Goal: Transaction & Acquisition: Obtain resource

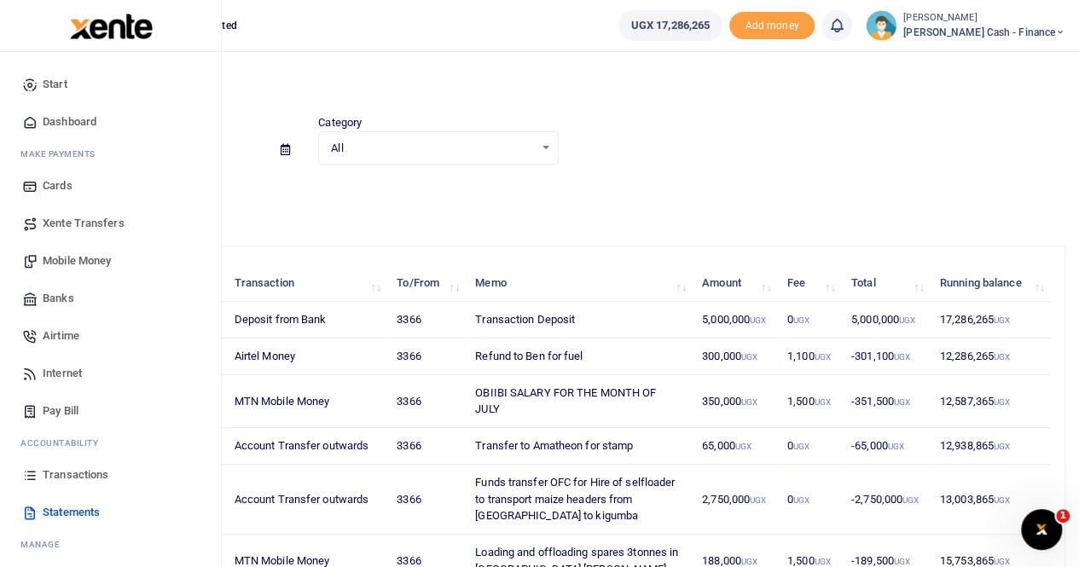
click at [89, 514] on span "Statements" at bounding box center [71, 512] width 57 height 17
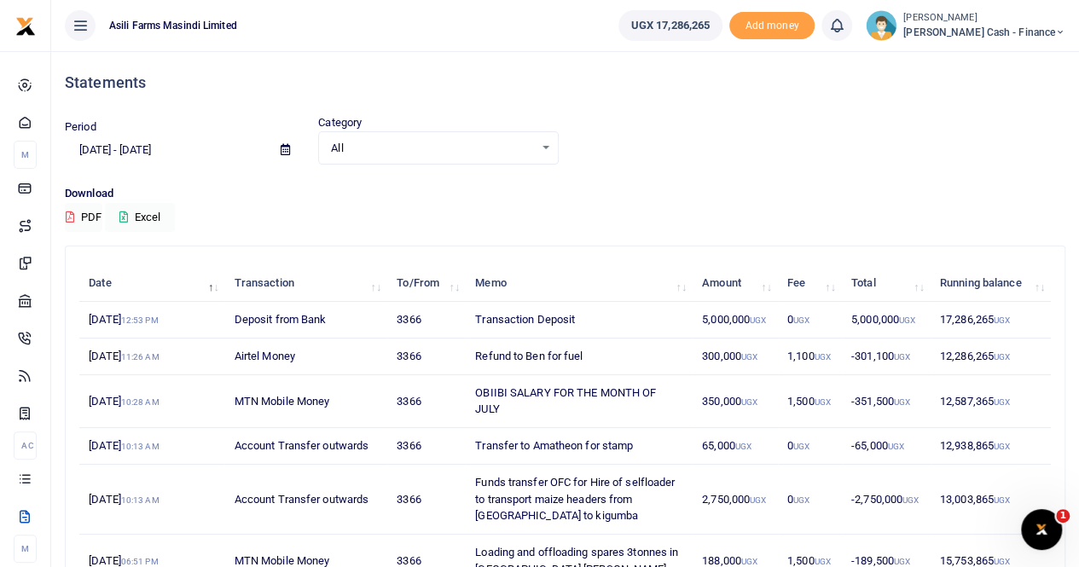
click at [286, 149] on icon at bounding box center [285, 149] width 9 height 11
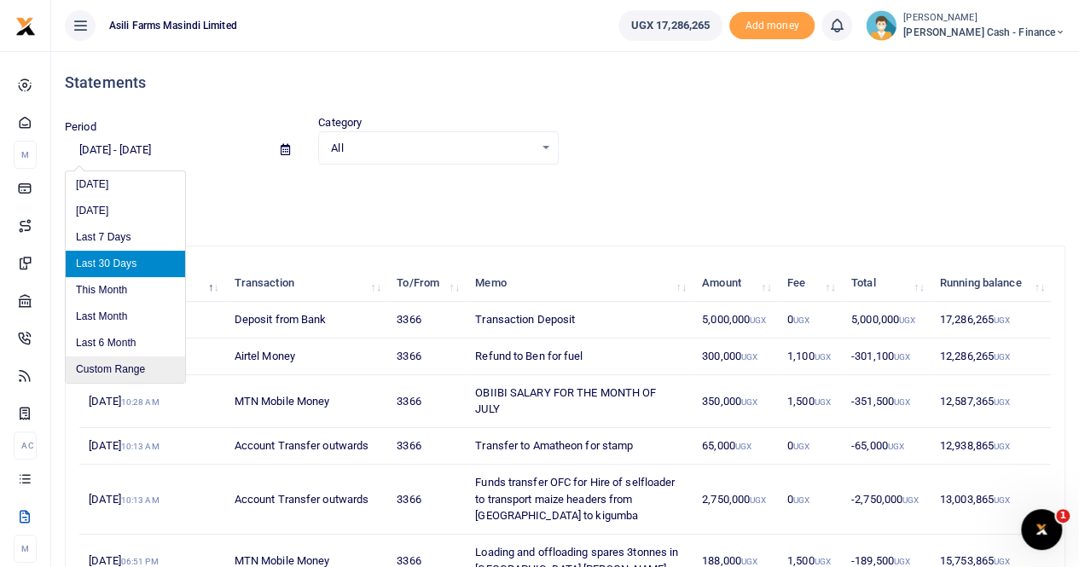
click at [114, 366] on li "Custom Range" at bounding box center [125, 369] width 119 height 26
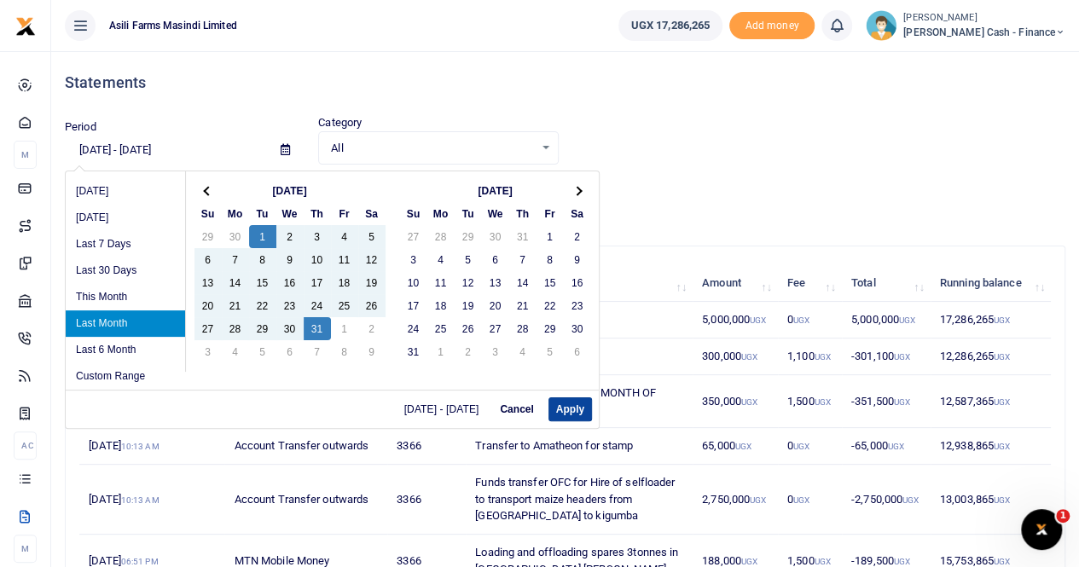
click at [571, 409] on button "Apply" at bounding box center [569, 409] width 43 height 24
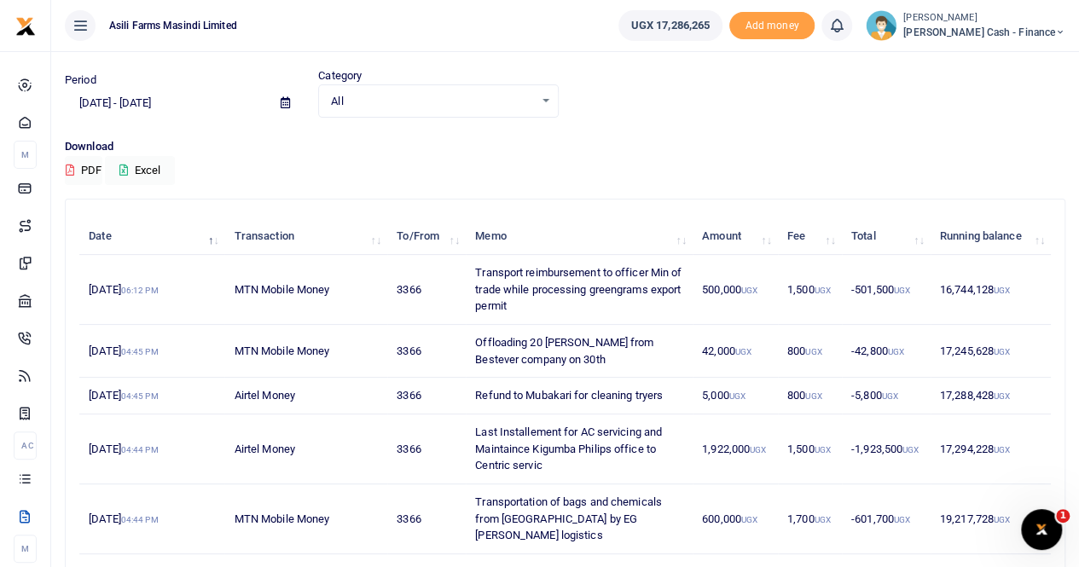
scroll to position [85, 0]
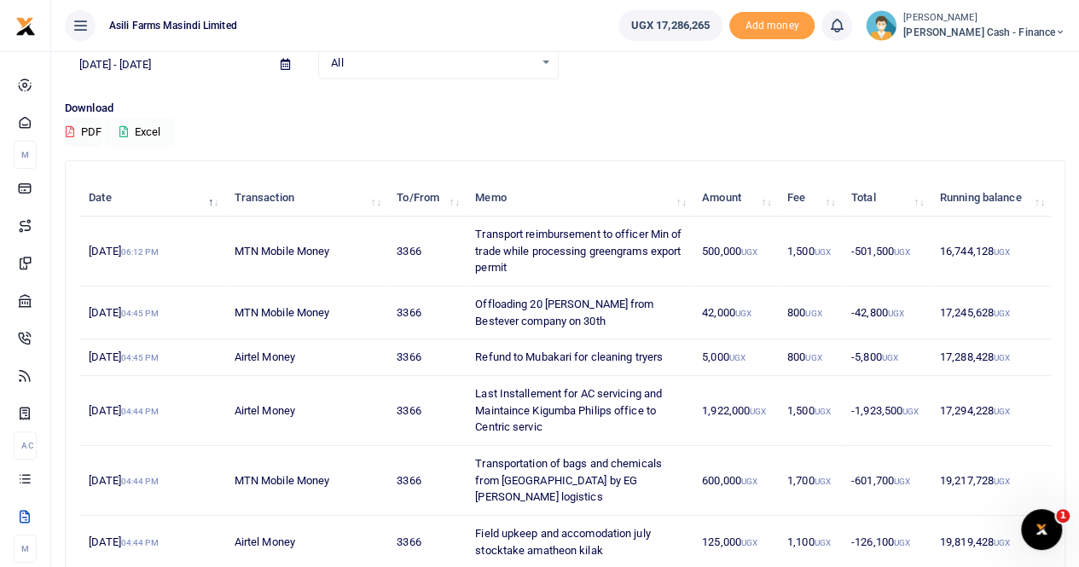
click at [157, 119] on button "Excel" at bounding box center [140, 132] width 70 height 29
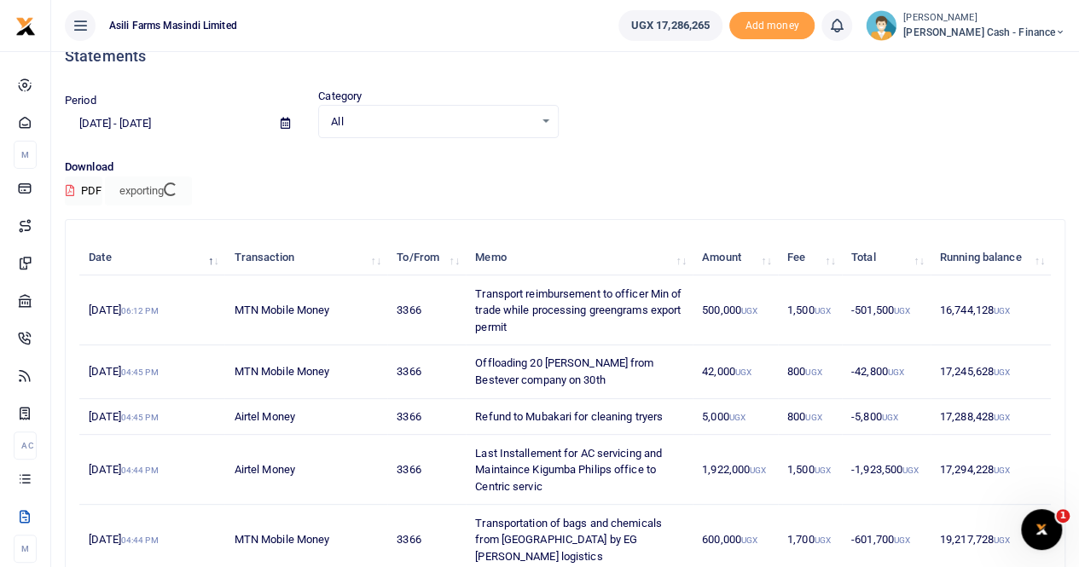
scroll to position [0, 0]
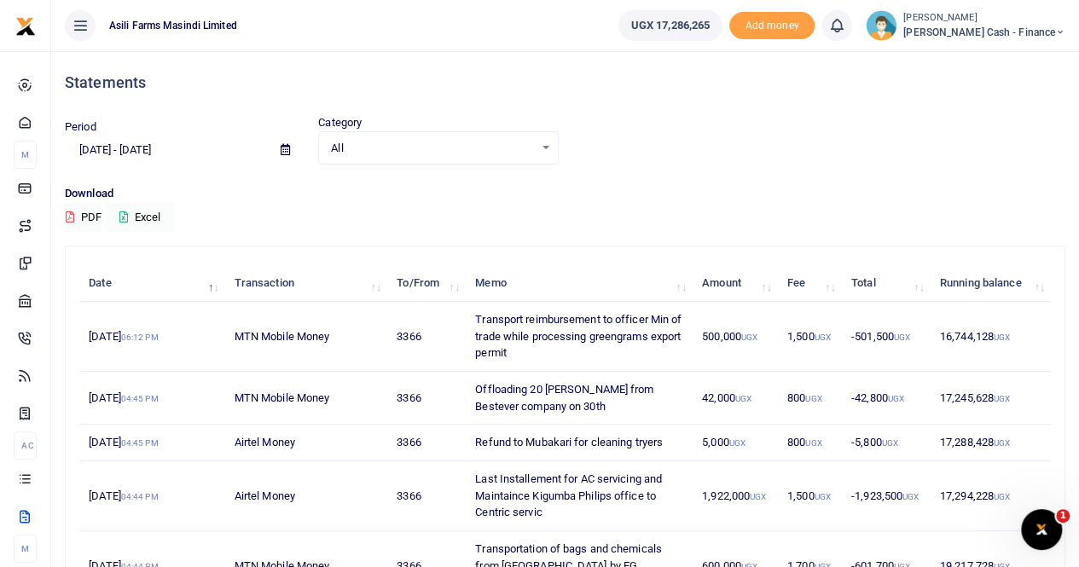
click at [694, 98] on div "Statements" at bounding box center [565, 82] width 1000 height 63
drag, startPoint x: 659, startPoint y: 80, endPoint x: 667, endPoint y: 85, distance: 9.2
click at [660, 81] on h4 "Statements" at bounding box center [565, 82] width 1000 height 19
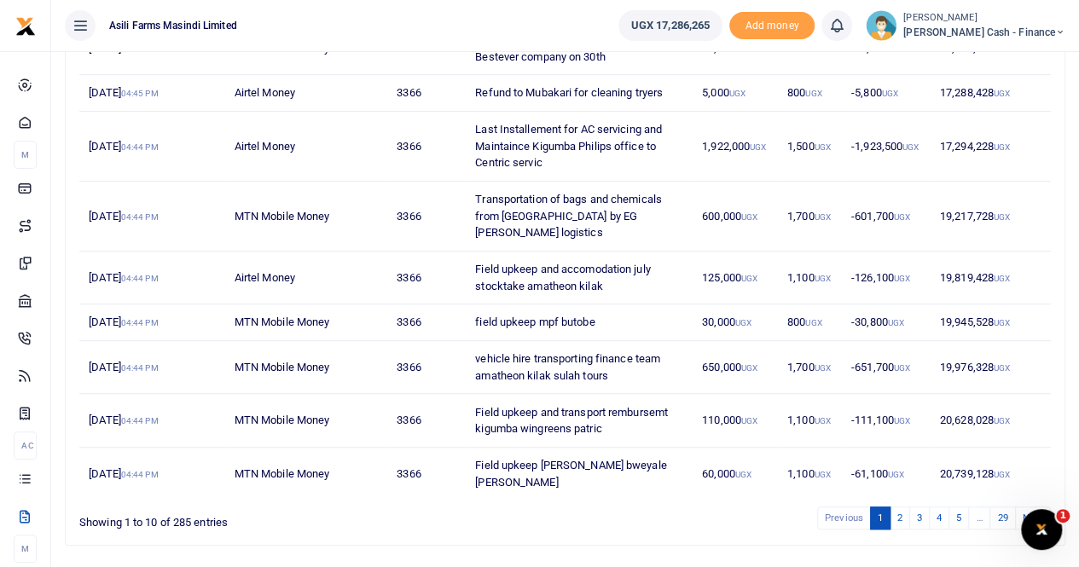
scroll to position [379, 0]
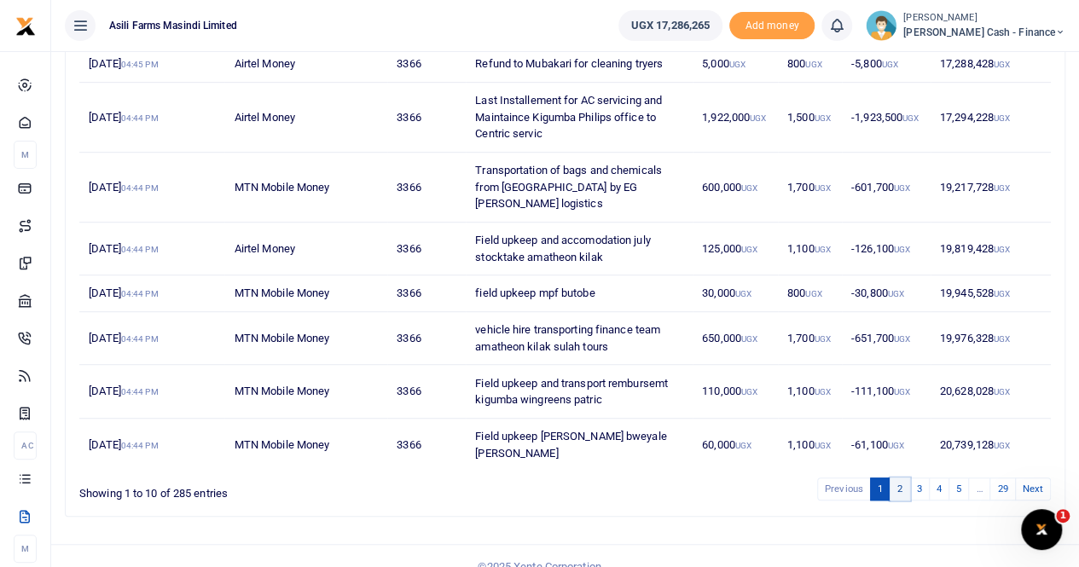
click at [898, 478] on link "2" at bounding box center [899, 489] width 20 height 23
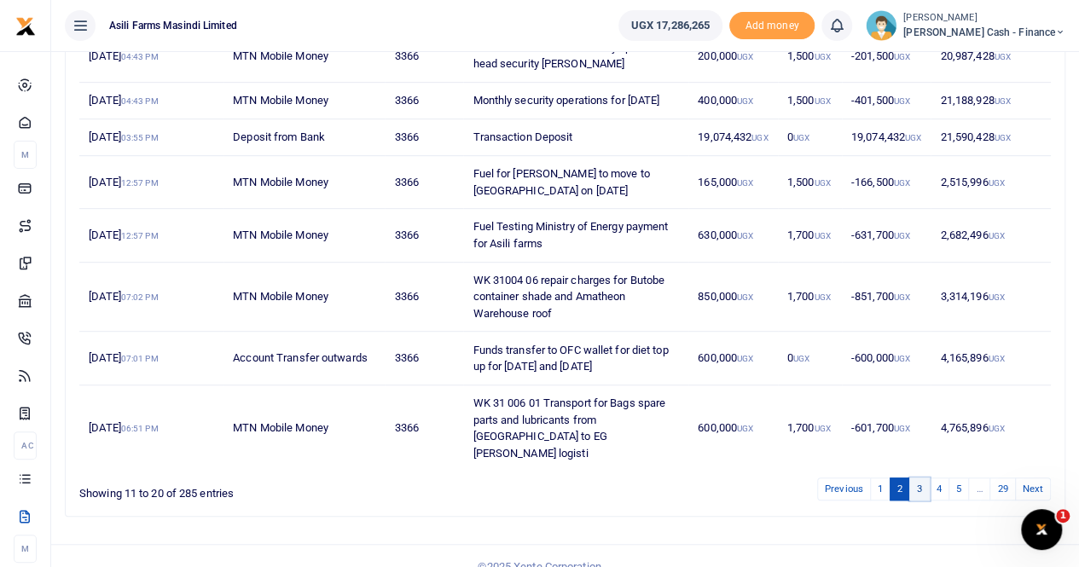
click at [919, 483] on link "3" at bounding box center [919, 489] width 20 height 23
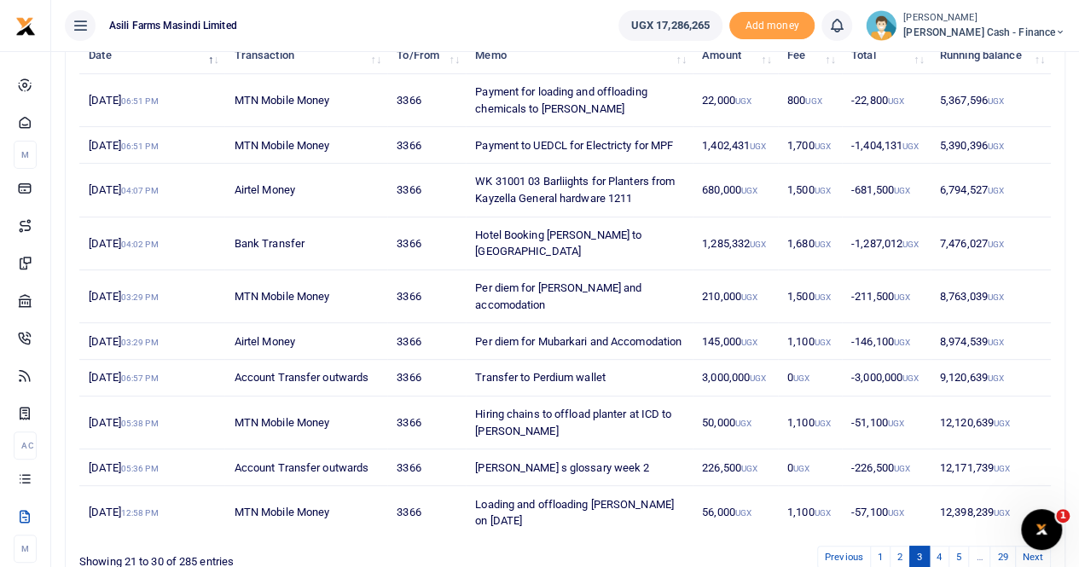
scroll to position [312, 0]
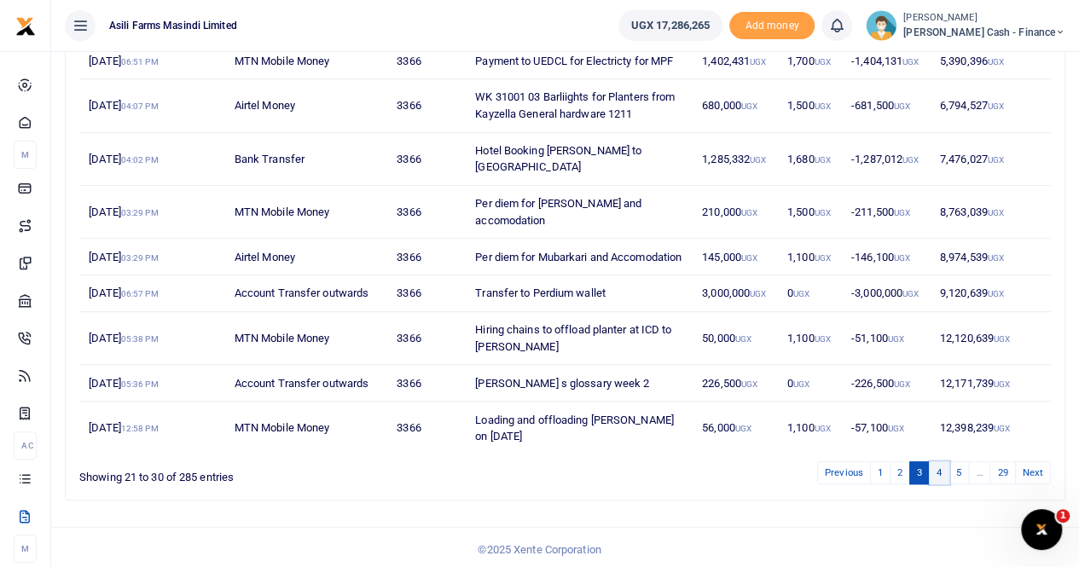
click at [943, 468] on link "4" at bounding box center [939, 472] width 20 height 23
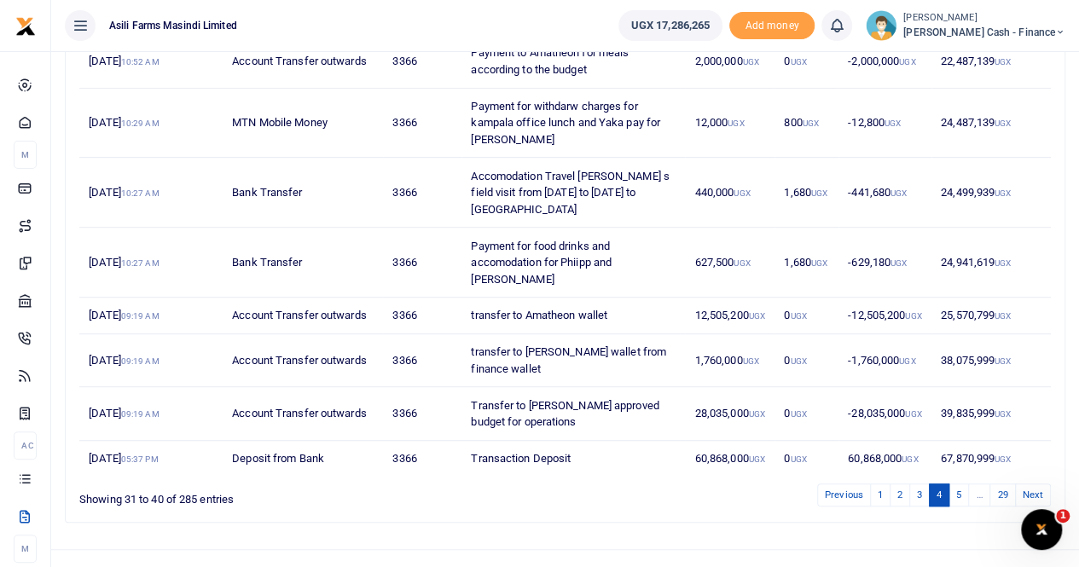
scroll to position [362, 0]
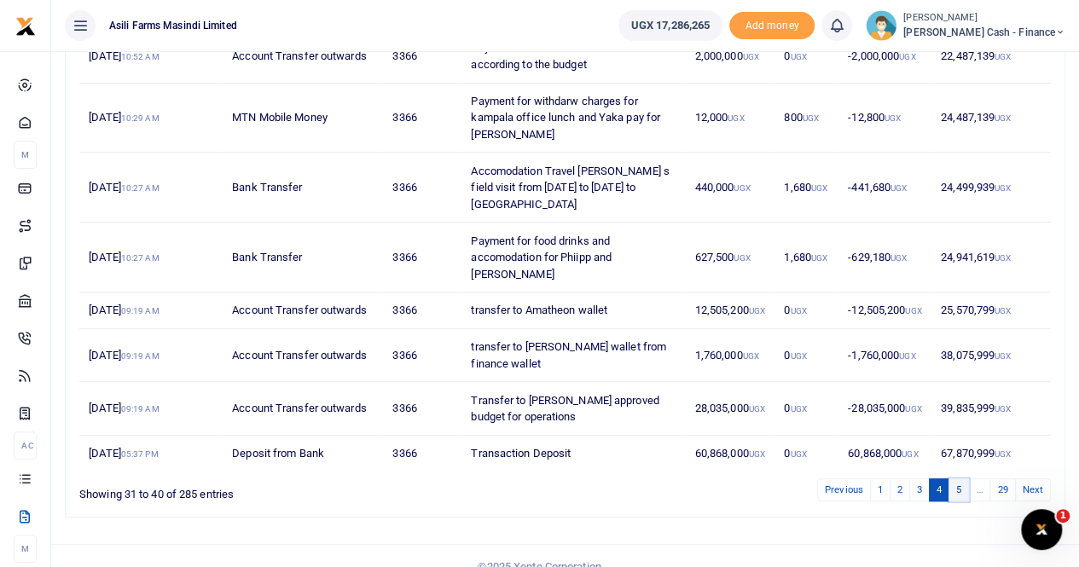
click at [963, 478] on link "5" at bounding box center [958, 489] width 20 height 23
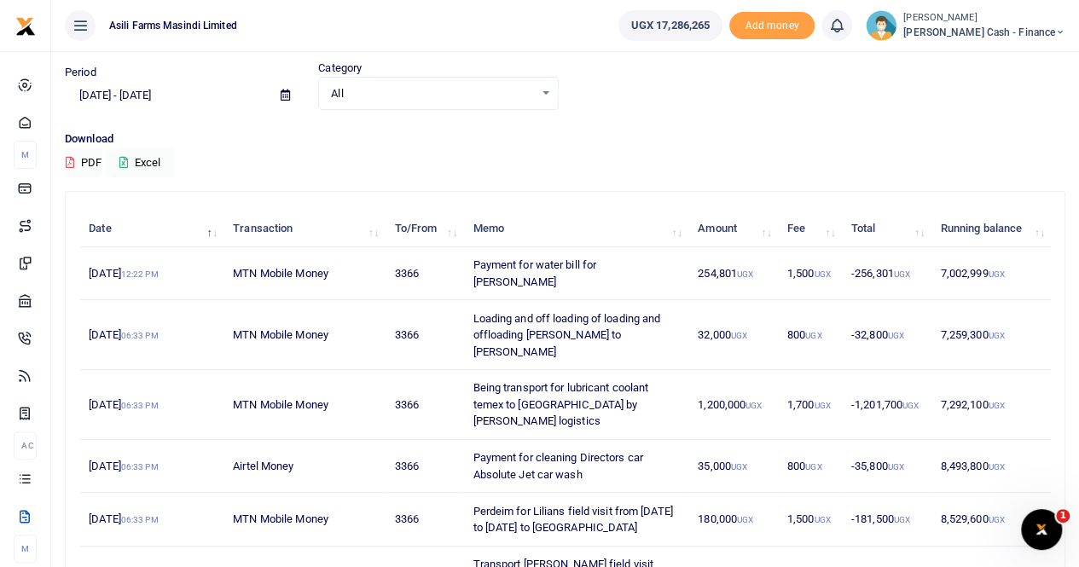
scroll to position [344, 0]
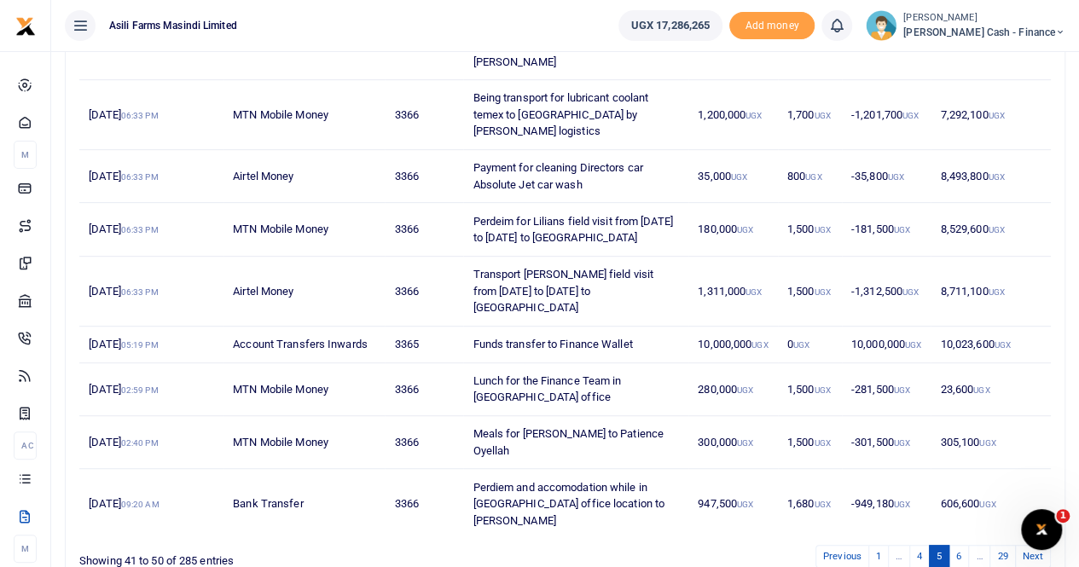
click at [296, 453] on div "Date Transaction To/From Memo Amount Fee Total Running balance 26th Jul 2025 12…" at bounding box center [564, 230] width 971 height 628
click at [959, 545] on link "6" at bounding box center [958, 556] width 20 height 23
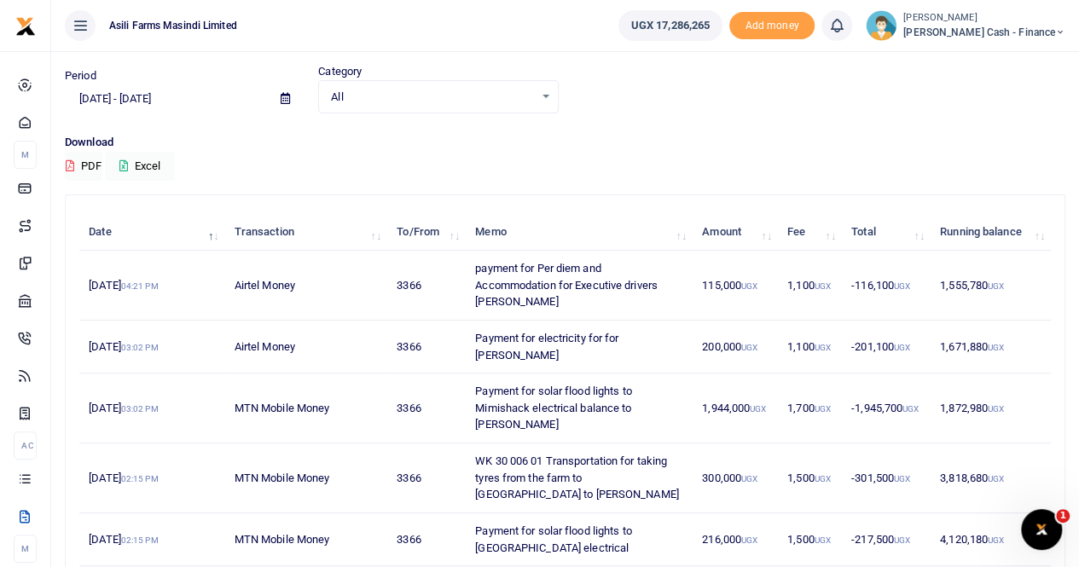
scroll to position [478, 0]
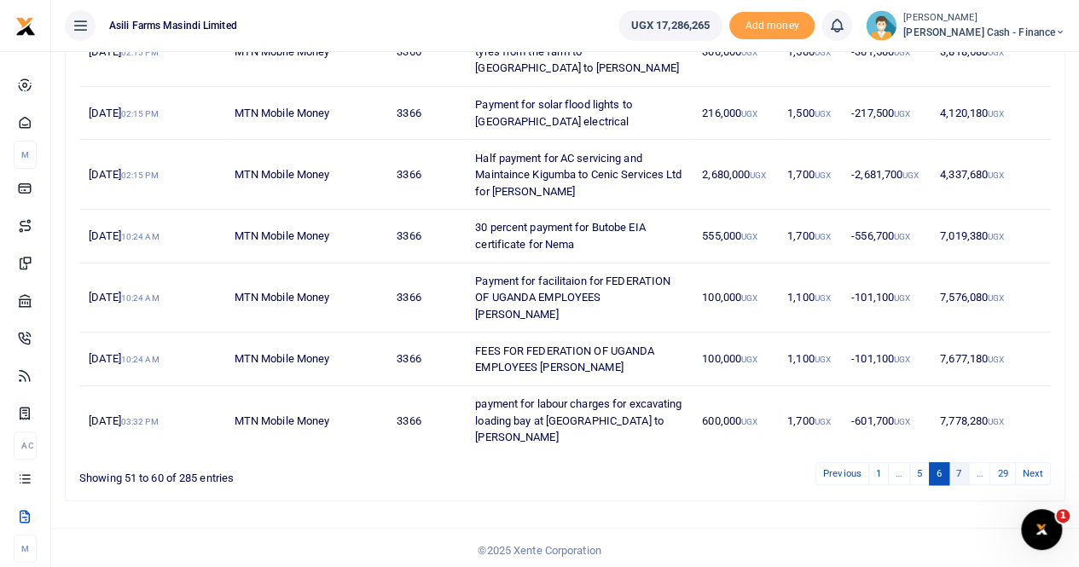
click at [958, 466] on link "7" at bounding box center [958, 473] width 20 height 23
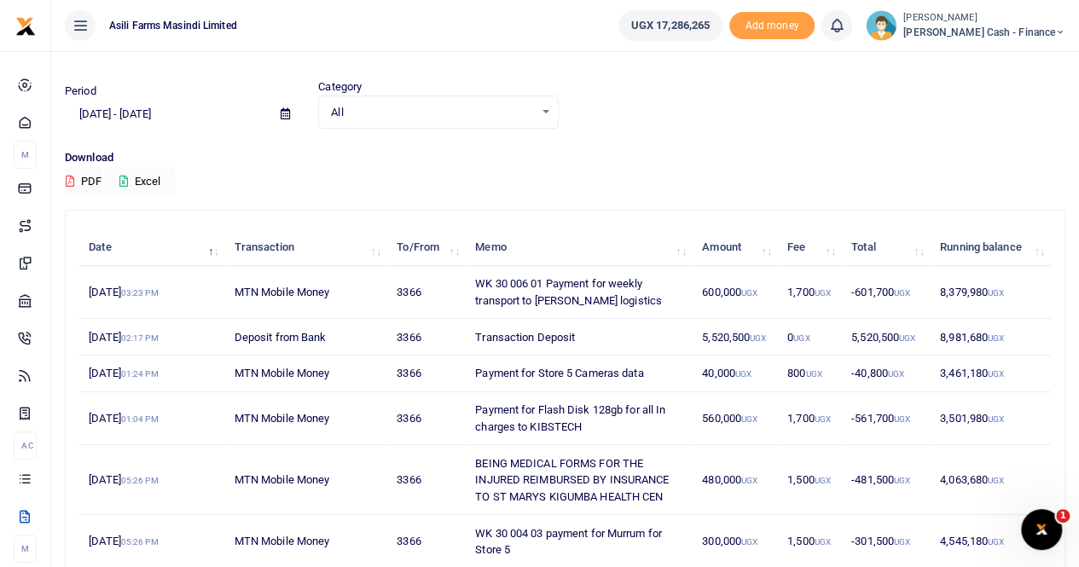
scroll to position [0, 0]
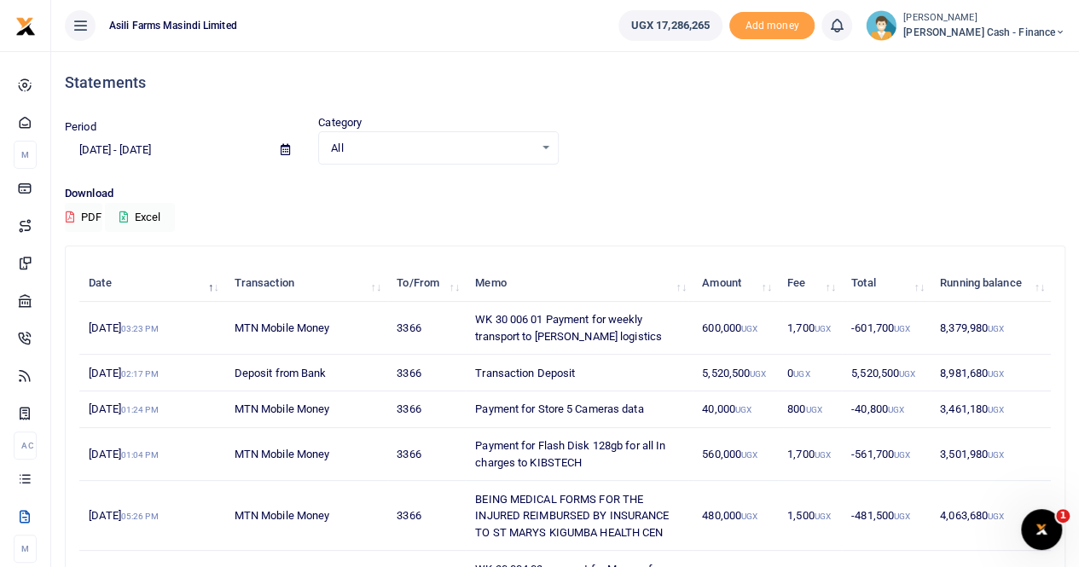
click at [283, 149] on icon at bounding box center [285, 149] width 9 height 11
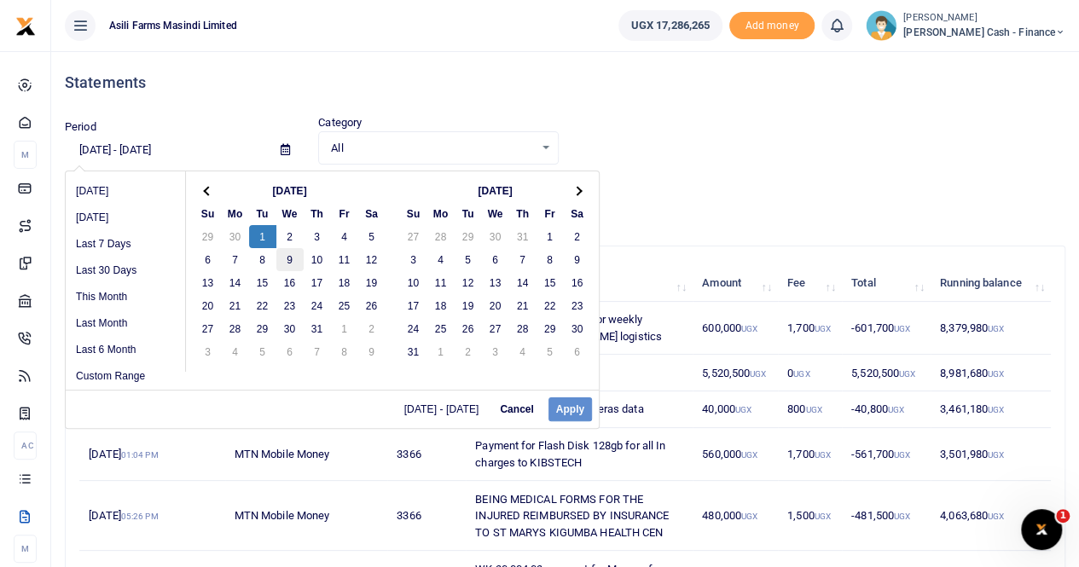
drag, startPoint x: 265, startPoint y: 234, endPoint x: 299, endPoint y: 248, distance: 36.7
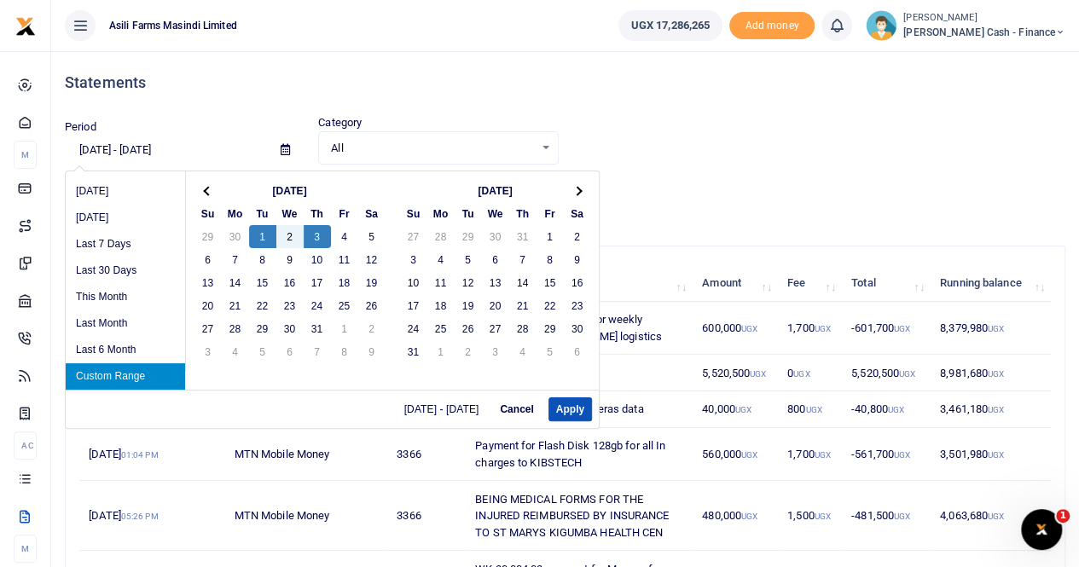
drag, startPoint x: 310, startPoint y: 233, endPoint x: 321, endPoint y: 241, distance: 13.3
click at [582, 402] on button "Apply" at bounding box center [569, 409] width 43 height 24
type input "07/01/2025 - 07/03/2025"
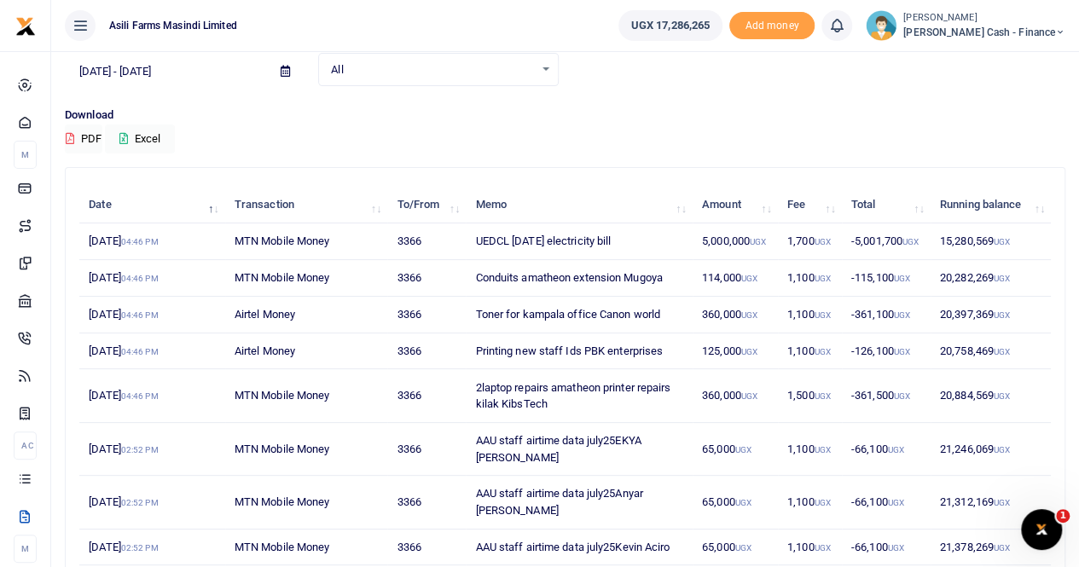
scroll to position [39, 0]
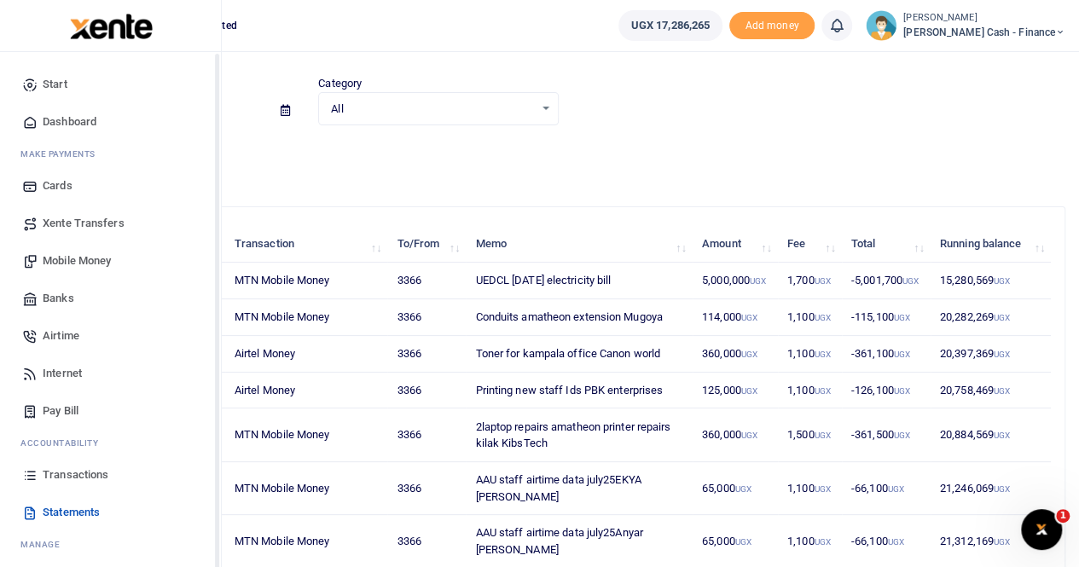
drag, startPoint x: 78, startPoint y: 476, endPoint x: 90, endPoint y: 467, distance: 14.0
click at [78, 476] on span "Transactions" at bounding box center [76, 474] width 66 height 17
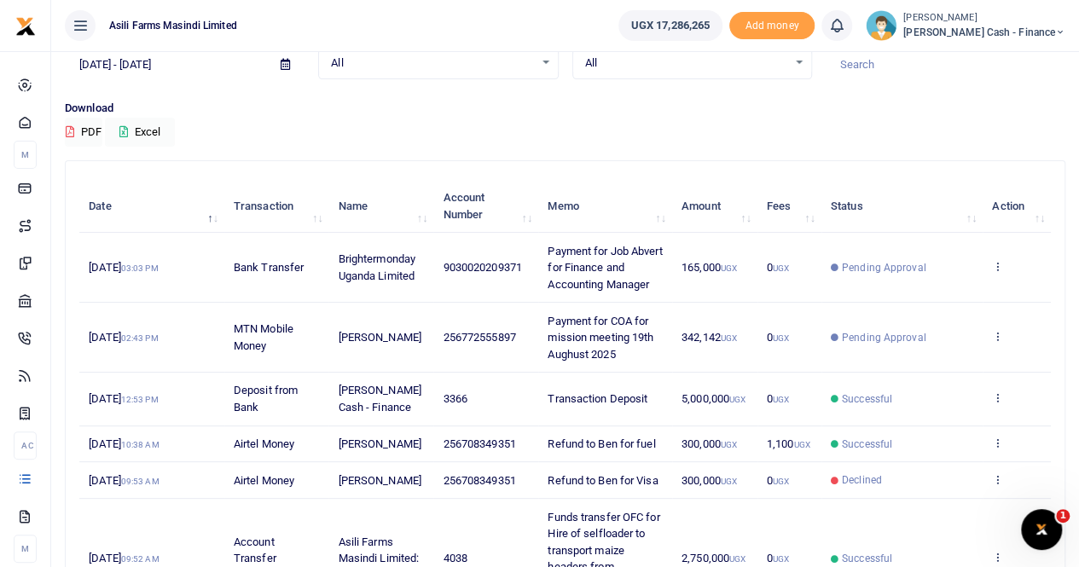
click at [281, 62] on icon at bounding box center [285, 64] width 9 height 11
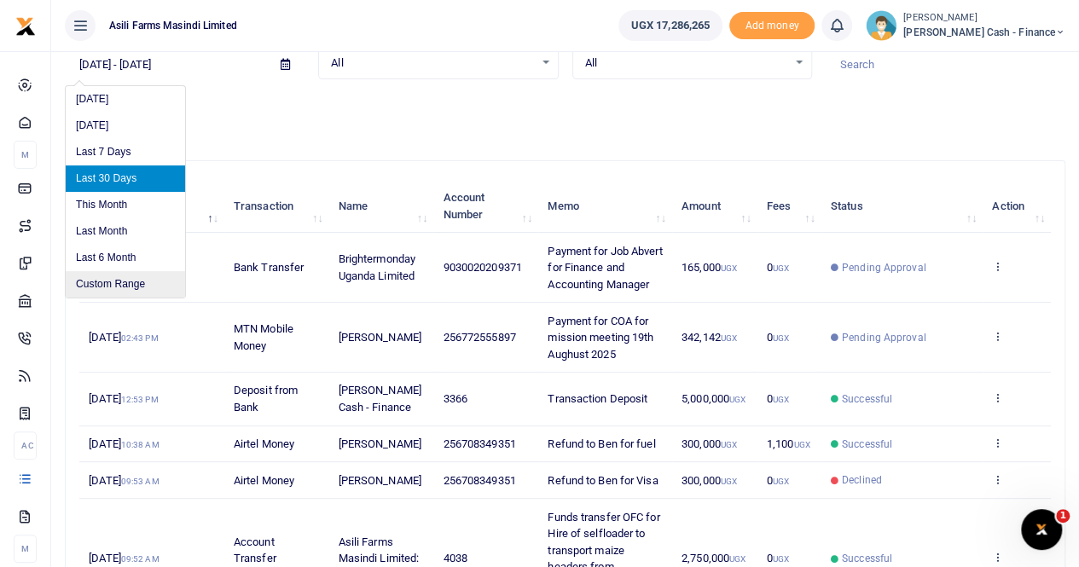
click at [111, 278] on li "Custom Range" at bounding box center [125, 284] width 119 height 26
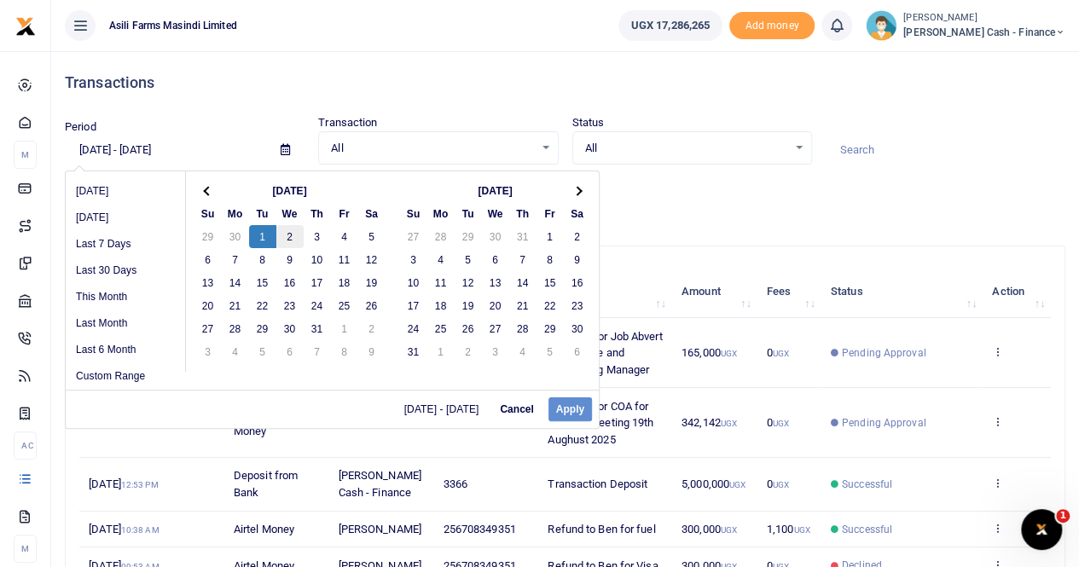
drag, startPoint x: 268, startPoint y: 236, endPoint x: 295, endPoint y: 241, distance: 27.8
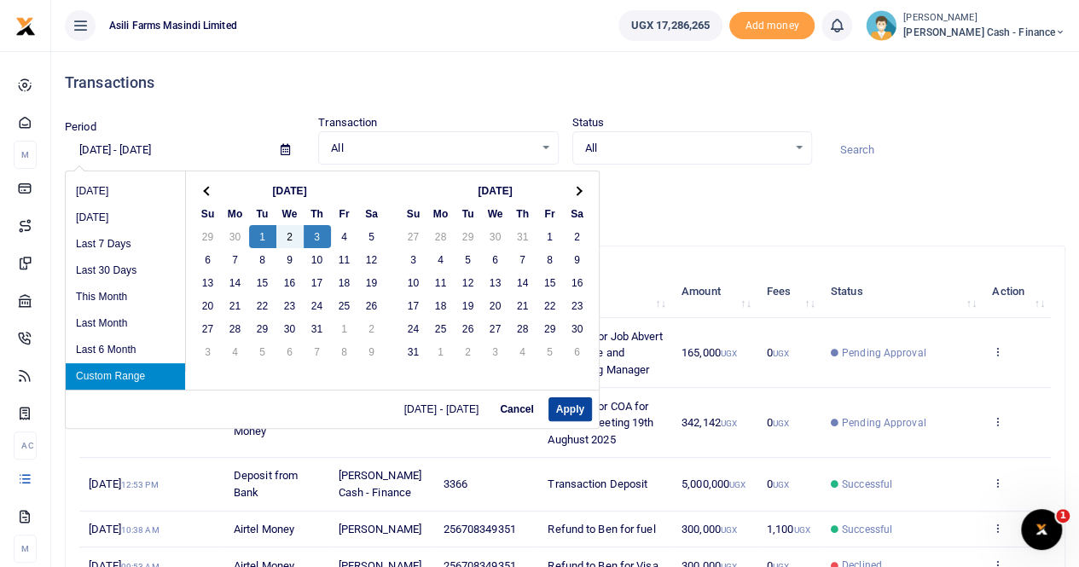
drag, startPoint x: 563, startPoint y: 405, endPoint x: 628, endPoint y: 408, distance: 64.9
click at [564, 405] on button "Apply" at bounding box center [569, 409] width 43 height 24
type input "[DATE] - [DATE]"
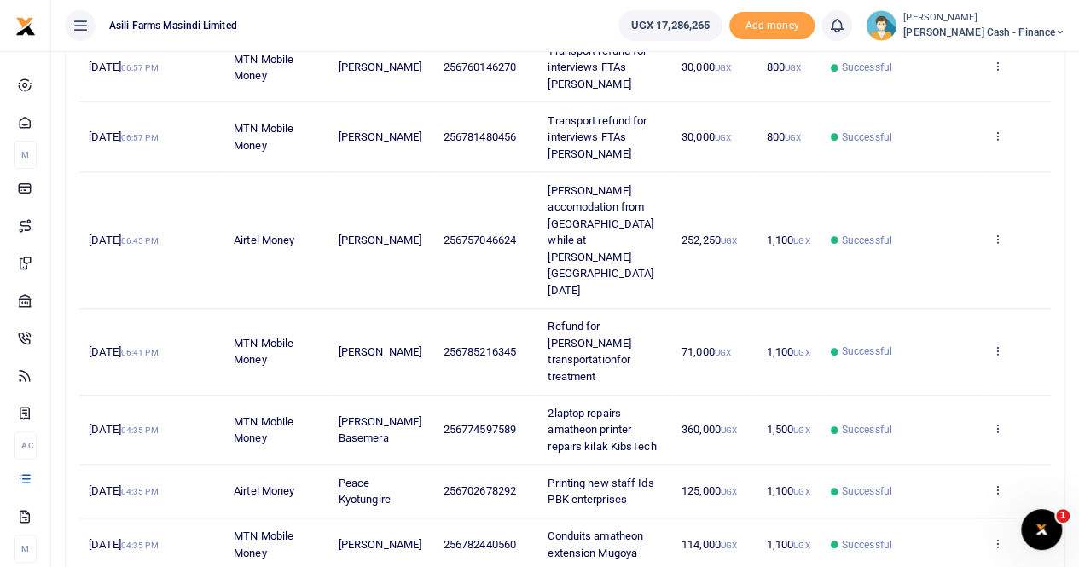
scroll to position [544, 0]
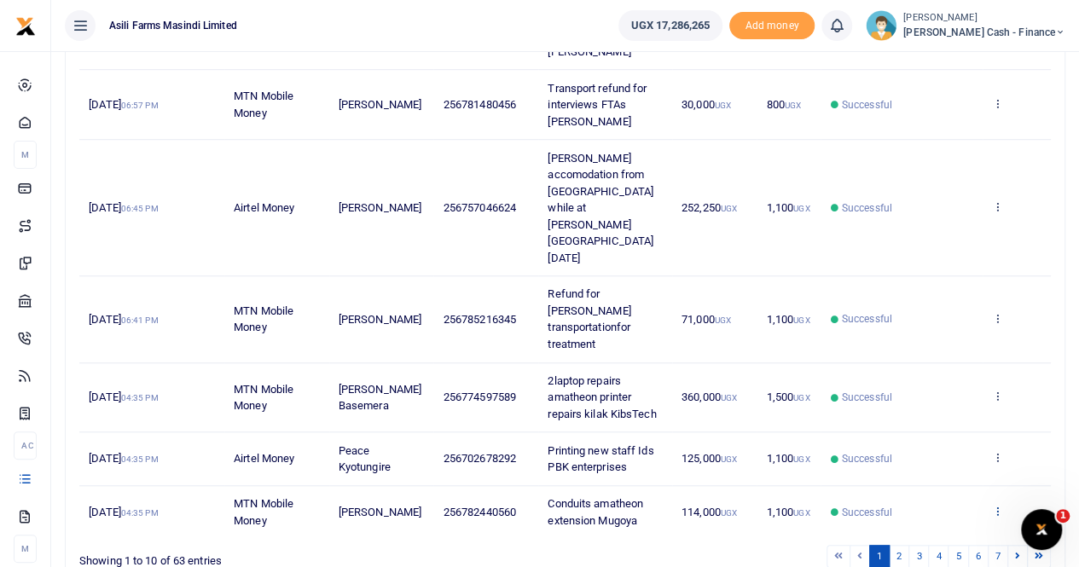
click at [1001, 505] on icon at bounding box center [997, 511] width 11 height 12
click at [951, 433] on link "View details" at bounding box center [935, 445] width 135 height 24
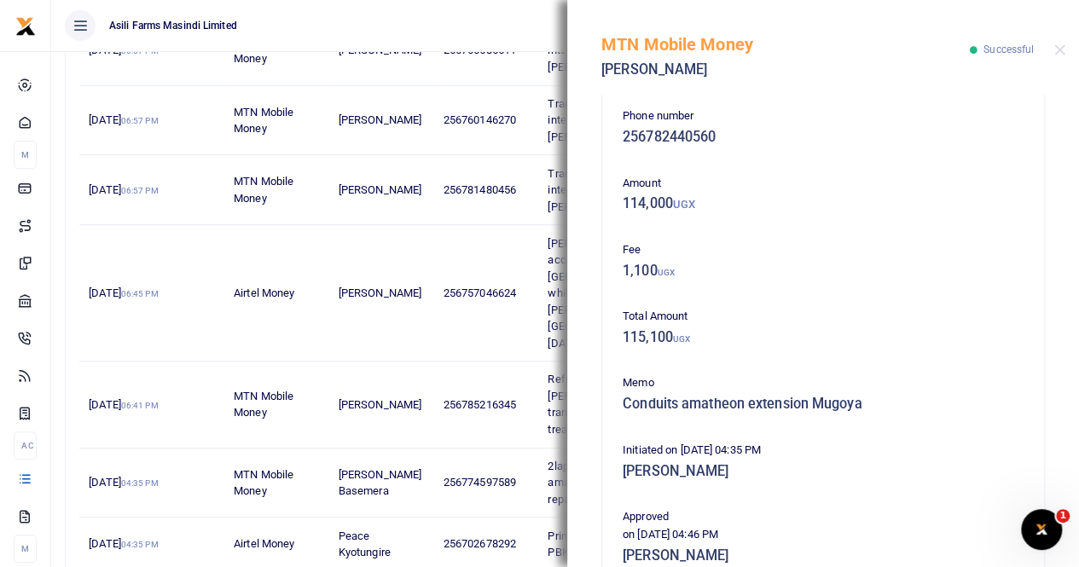
scroll to position [0, 0]
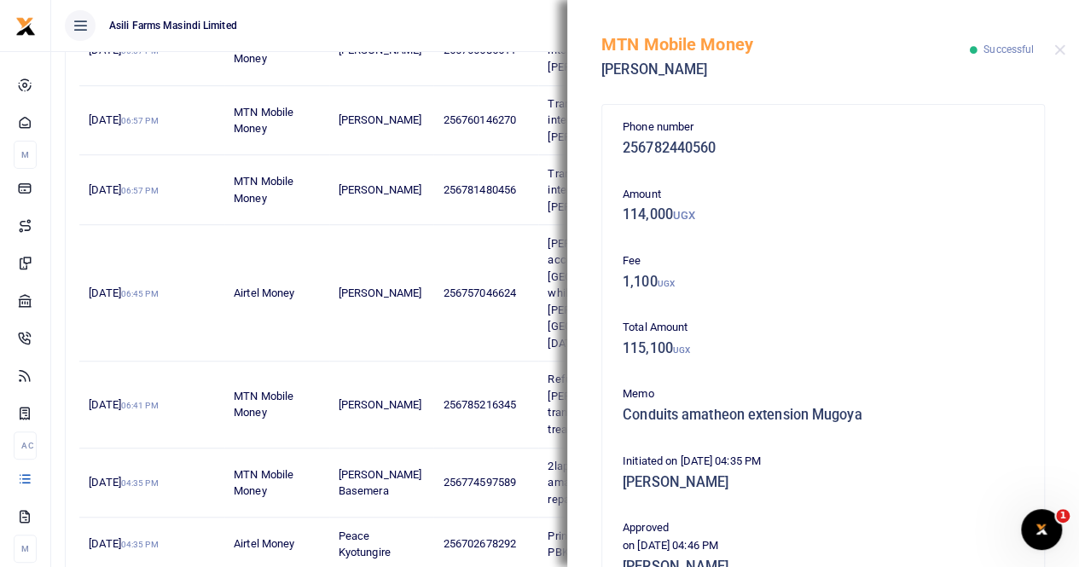
click at [1056, 43] on div "MTN Mobile Money Mustafa Mugoya Successful" at bounding box center [823, 47] width 512 height 95
click at [1059, 48] on button "Close" at bounding box center [1059, 49] width 11 height 11
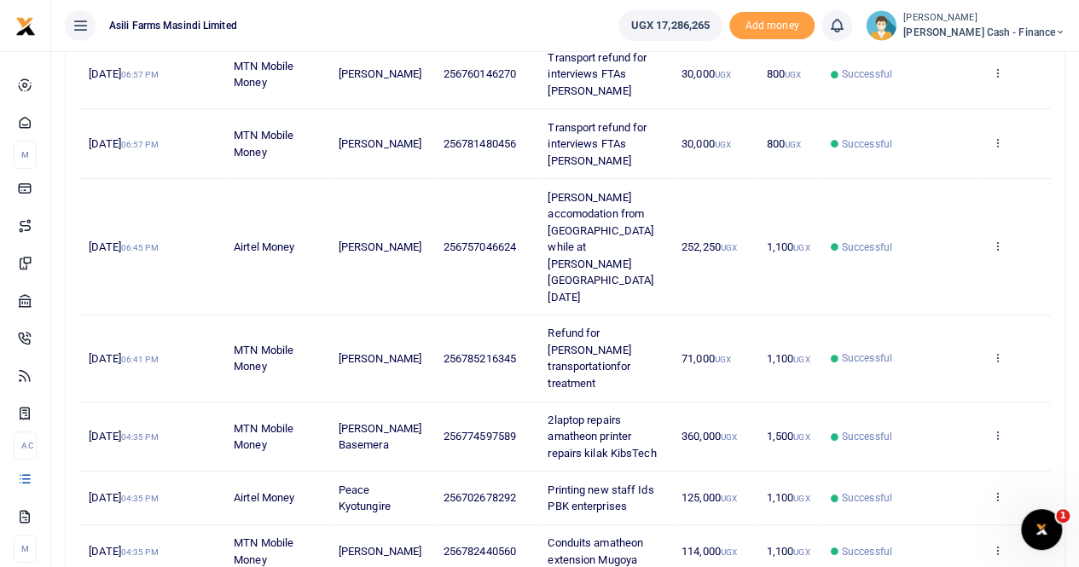
scroll to position [544, 0]
